Goal: Information Seeking & Learning: Learn about a topic

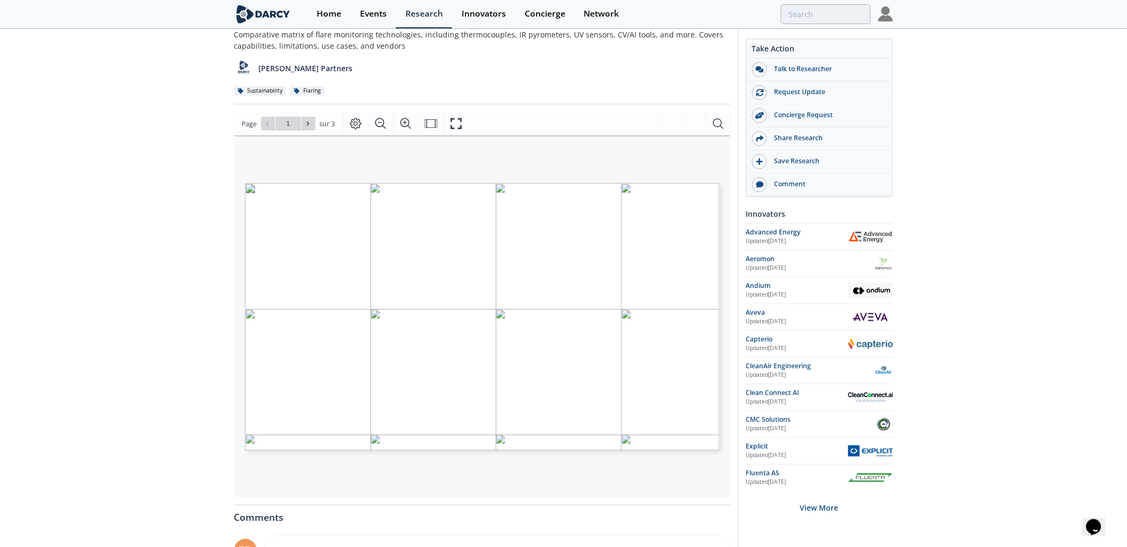
scroll to position [59, 0]
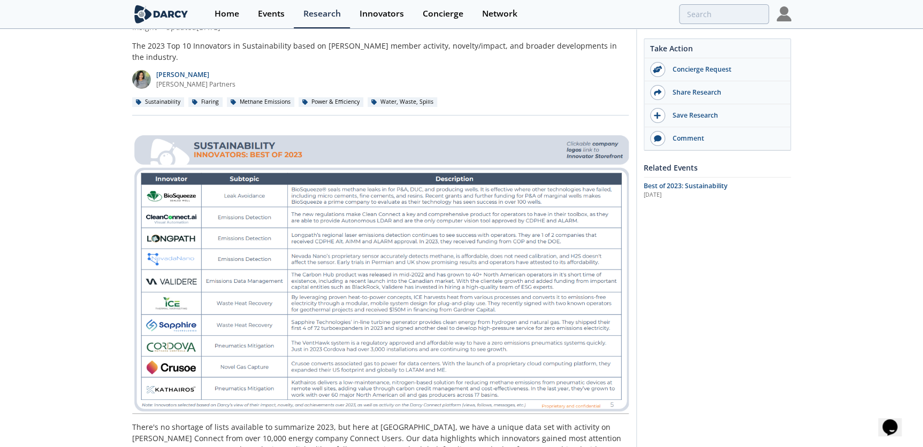
scroll to position [97, 0]
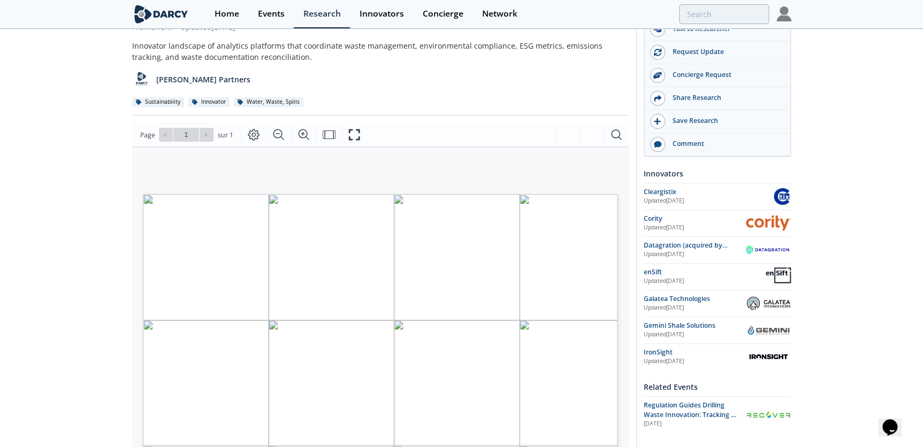
scroll to position [97, 0]
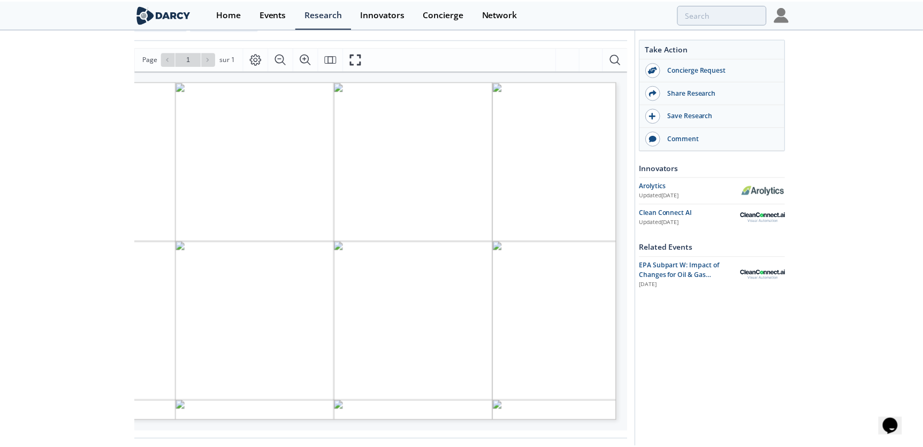
scroll to position [7, 0]
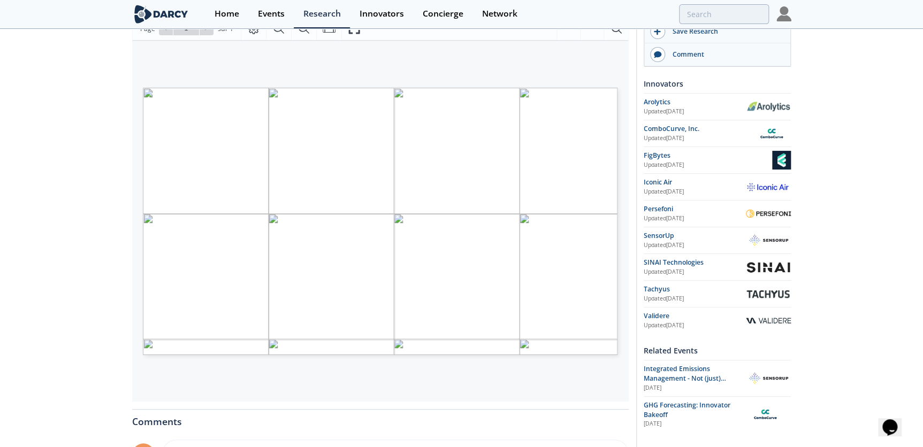
scroll to position [194, 0]
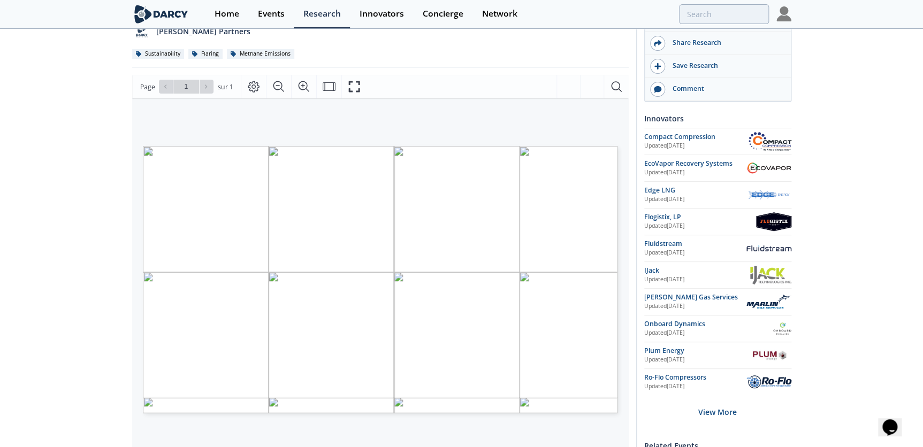
scroll to position [97, 0]
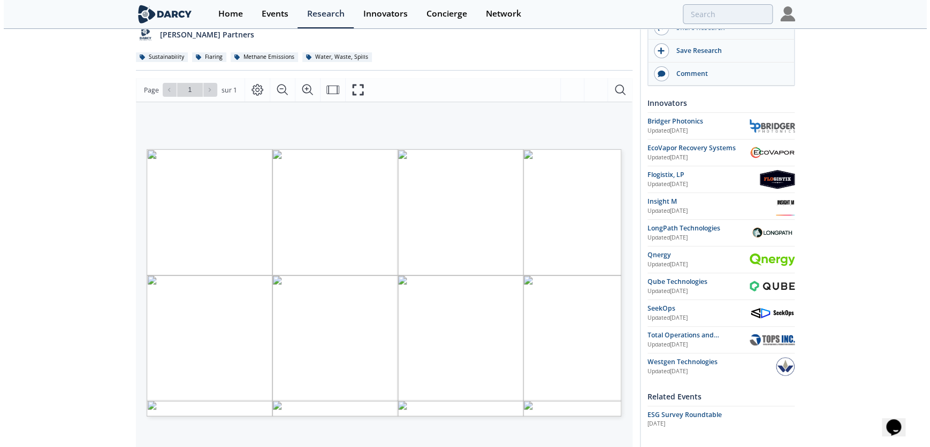
scroll to position [145, 0]
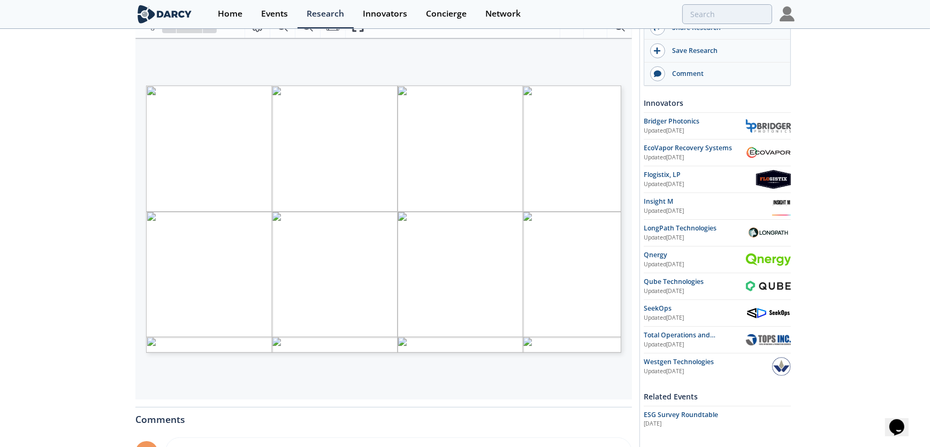
click at [298, 248] on span "Page 1" at bounding box center [721, 392] width 860 height 413
click at [298, 250] on span "Page 1" at bounding box center [721, 392] width 860 height 413
click at [358, 32] on icon "Fullscreen" at bounding box center [357, 26] width 13 height 13
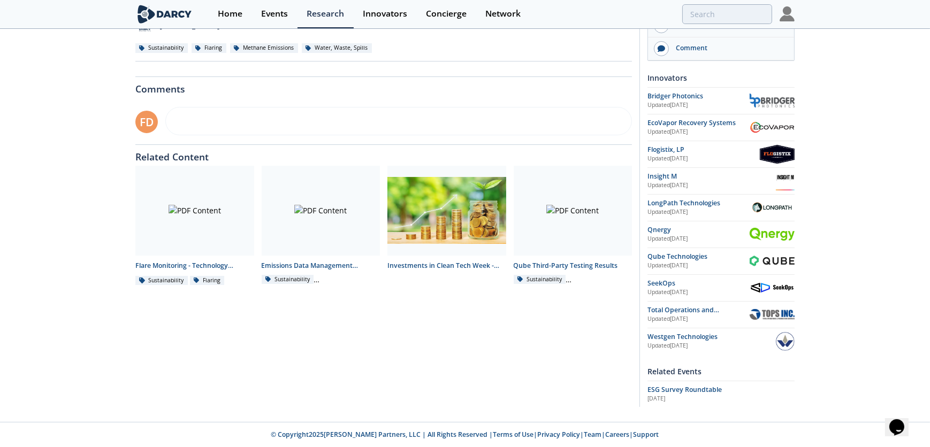
scroll to position [0, 0]
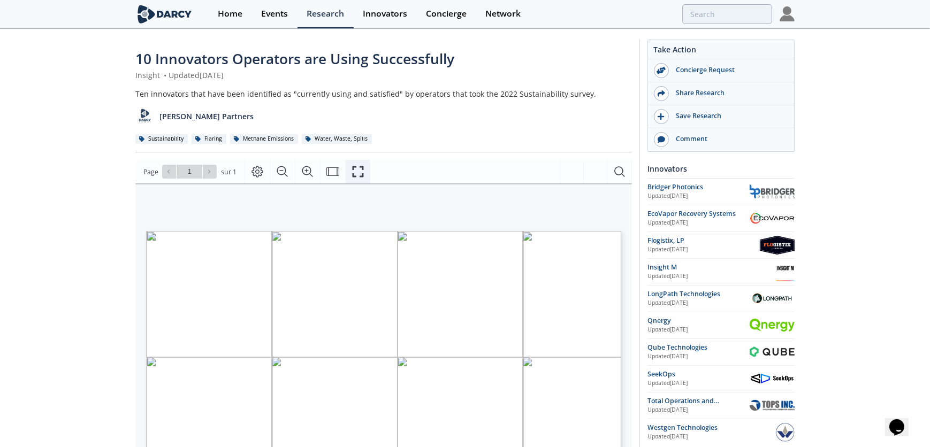
drag, startPoint x: 350, startPoint y: 172, endPoint x: 348, endPoint y: 229, distance: 56.7
click at [351, 172] on icon "Fullscreen" at bounding box center [357, 171] width 13 height 13
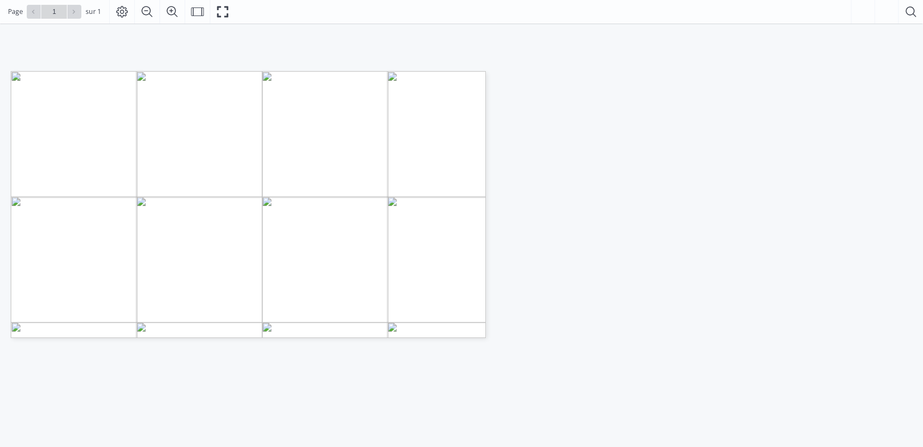
scroll to position [145, 0]
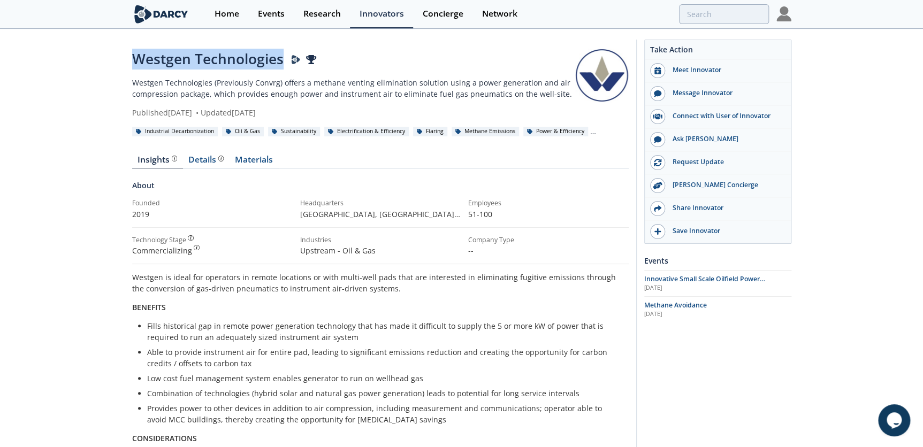
drag, startPoint x: 281, startPoint y: 57, endPoint x: 135, endPoint y: 53, distance: 146.1
click at [135, 53] on div "Westgen Technologies [PERSON_NAME] Presenter" at bounding box center [353, 59] width 443 height 21
copy div "Westgen Technologies"
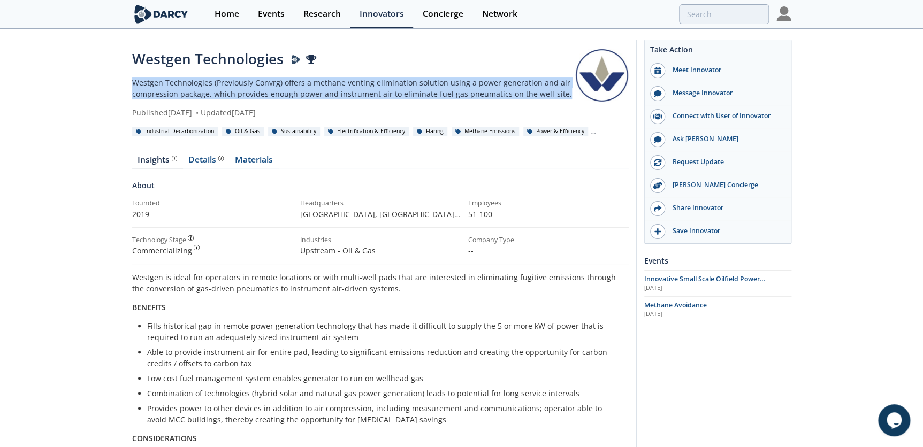
drag, startPoint x: 562, startPoint y: 93, endPoint x: 106, endPoint y: 85, distance: 455.7
click at [106, 85] on div "Westgen Technologies Darcy Presenter Westgen Technologies (Previously Convrg) o…" at bounding box center [461, 400] width 923 height 740
copy p "Westgen Technologies (Previously Convrg) offers a methane venting elimination s…"
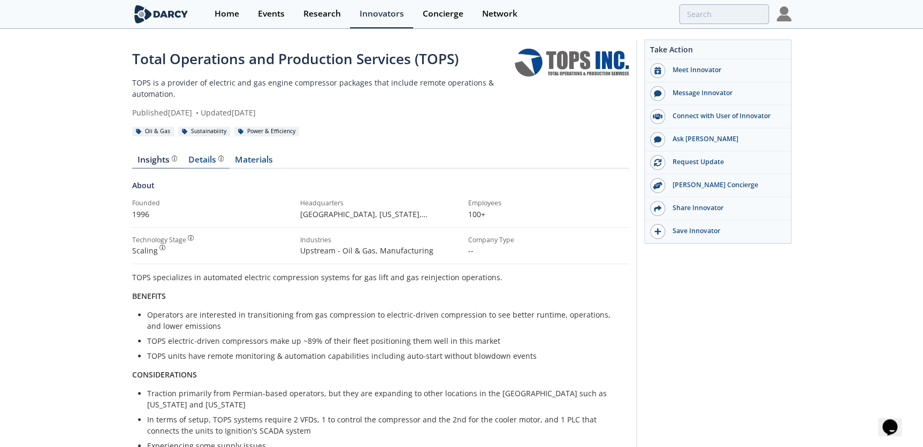
click at [206, 160] on div "Details Product overview, business model, technology and applications as added …" at bounding box center [205, 160] width 35 height 9
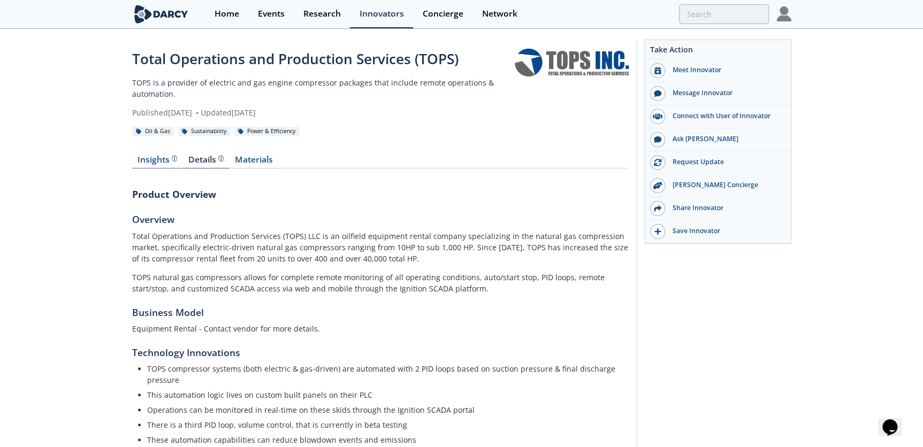
click at [160, 160] on div "Insights" at bounding box center [157, 160] width 40 height 9
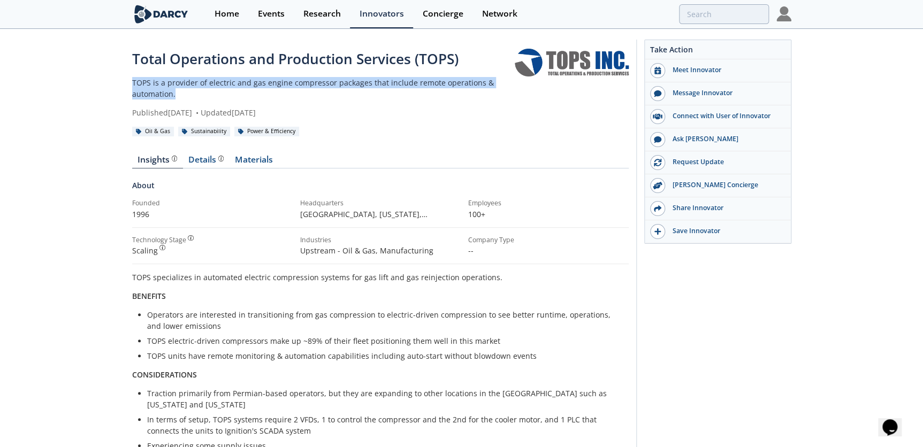
drag, startPoint x: 165, startPoint y: 90, endPoint x: 115, endPoint y: 74, distance: 52.6
click at [115, 74] on div "Total Operations and Production Services (TOPS) TOPS is a provider of electric …" at bounding box center [461, 394] width 923 height 729
copy p "TOPS is a provider of electric and gas engine compressor packages that include …"
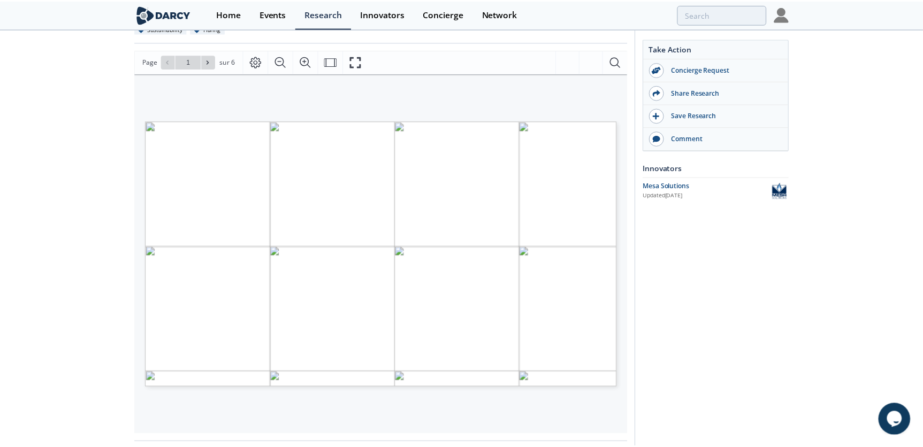
scroll to position [145, 0]
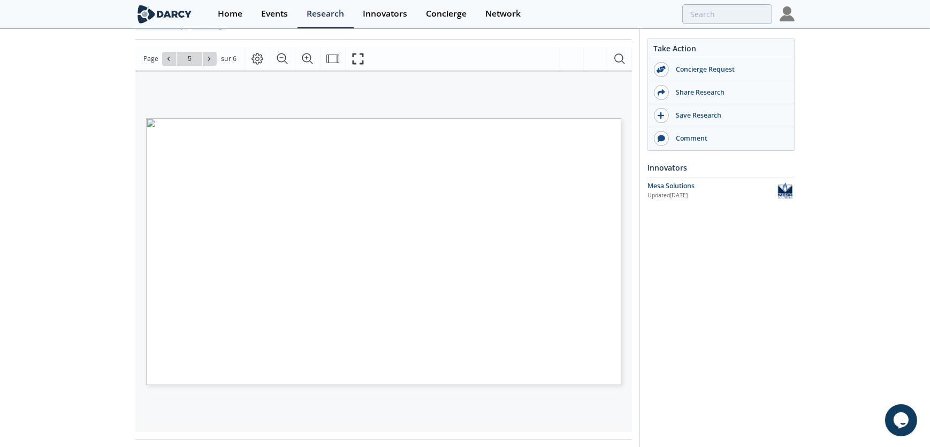
type input "4"
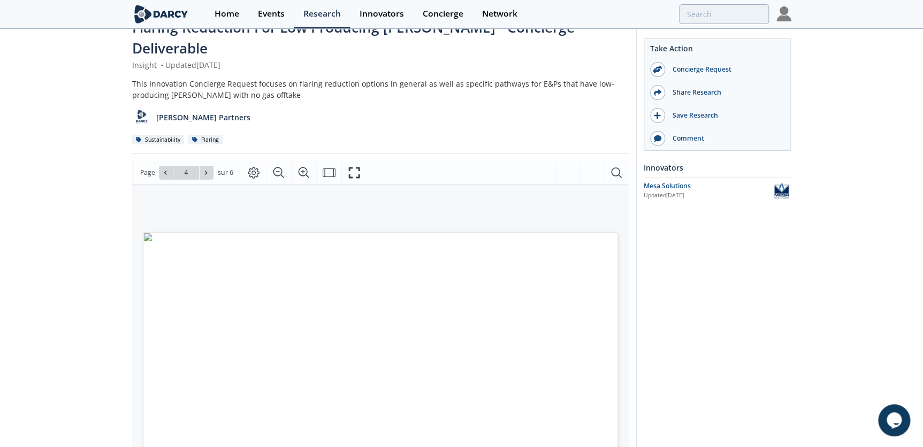
scroll to position [0, 0]
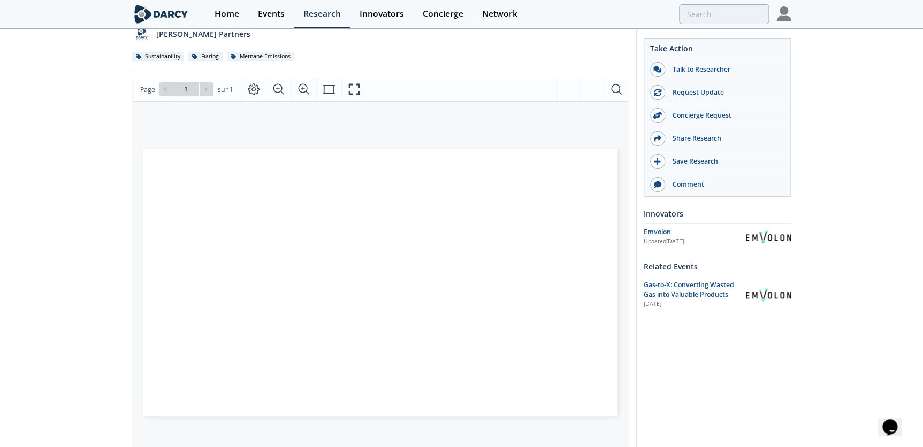
scroll to position [194, 0]
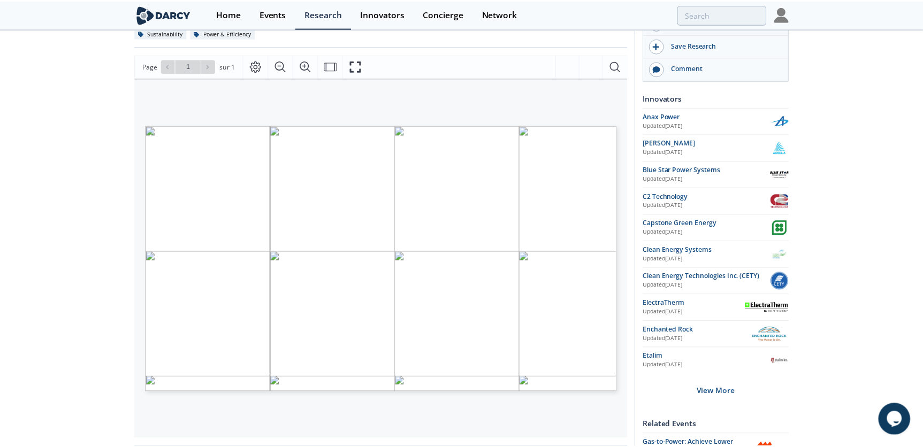
scroll to position [145, 0]
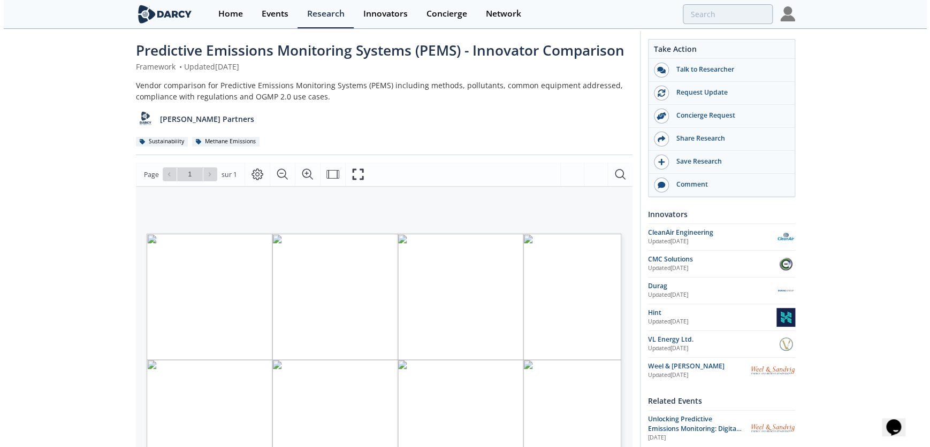
scroll to position [155, 0]
